Goal: Complete application form

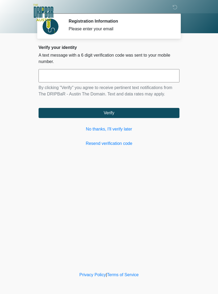
click at [90, 77] on input "text" at bounding box center [109, 75] width 141 height 13
type input "******"
click at [123, 115] on button "Verify" at bounding box center [109, 113] width 141 height 10
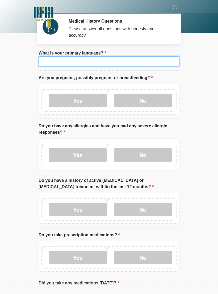
click at [116, 63] on input "What is your primary language?" at bounding box center [109, 61] width 141 height 10
type input "*******"
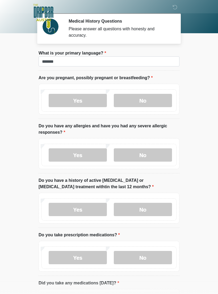
click at [146, 100] on label "No" at bounding box center [143, 100] width 58 height 13
click at [153, 154] on label "No" at bounding box center [143, 154] width 58 height 13
click at [148, 210] on label "No" at bounding box center [143, 209] width 58 height 13
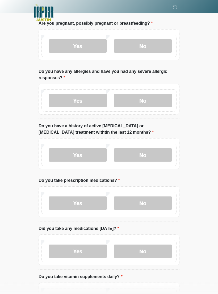
scroll to position [55, 0]
click at [155, 199] on label "No" at bounding box center [143, 203] width 58 height 13
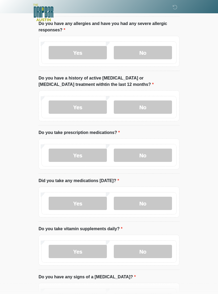
scroll to position [107, 0]
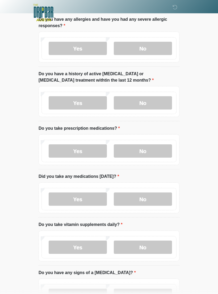
click at [88, 201] on label "Yes" at bounding box center [78, 199] width 58 height 13
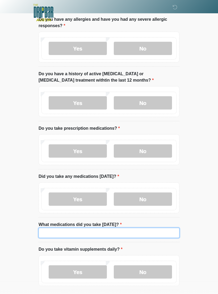
click at [80, 232] on input "What medications did you take today?" at bounding box center [109, 233] width 141 height 10
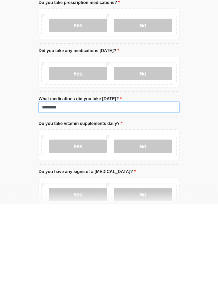
type input "********"
click at [88, 229] on label "Yes" at bounding box center [78, 235] width 58 height 13
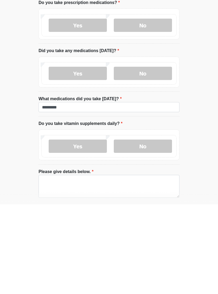
scroll to position [232, 0]
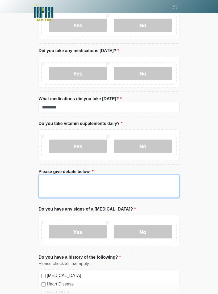
click at [105, 185] on textarea "Please give details below." at bounding box center [109, 186] width 141 height 23
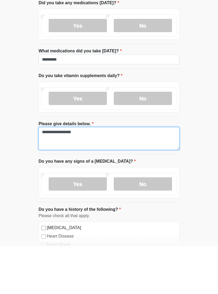
type textarea "**********"
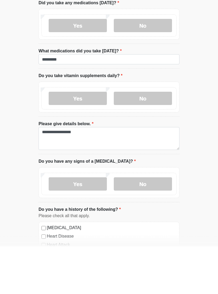
click at [156, 225] on label "No" at bounding box center [143, 231] width 58 height 13
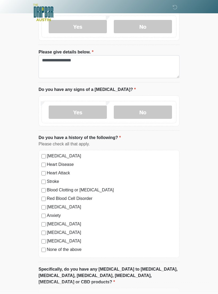
scroll to position [352, 0]
click at [78, 251] on label "None of the above" at bounding box center [112, 250] width 130 height 6
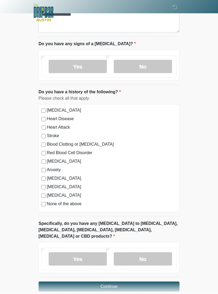
scroll to position [408, 0]
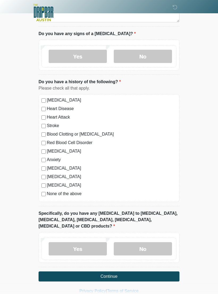
click at [157, 242] on label "No" at bounding box center [143, 248] width 58 height 13
click at [145, 272] on button "Continue" at bounding box center [109, 277] width 141 height 10
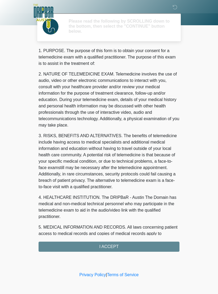
scroll to position [0, 0]
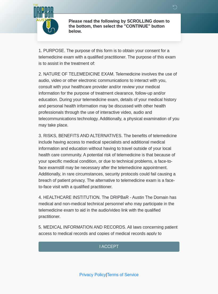
click at [125, 247] on div "1. PURPOSE. The purpose of this form is to obtain your consent for a telemedici…" at bounding box center [109, 150] width 141 height 204
click at [114, 247] on div "1. PURPOSE. The purpose of this form is to obtain your consent for a telemedici…" at bounding box center [109, 150] width 141 height 204
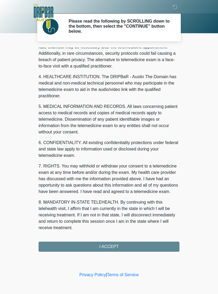
scroll to position [127, 0]
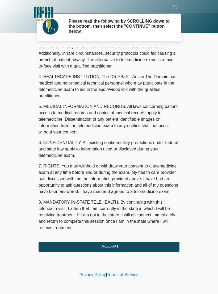
click at [115, 248] on button "I ACCEPT" at bounding box center [109, 247] width 141 height 10
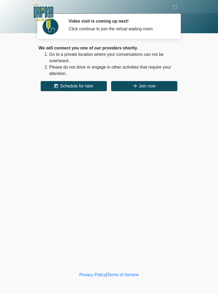
click at [173, 81] on button "Join now" at bounding box center [144, 86] width 66 height 10
